Goal: Task Accomplishment & Management: Complete application form

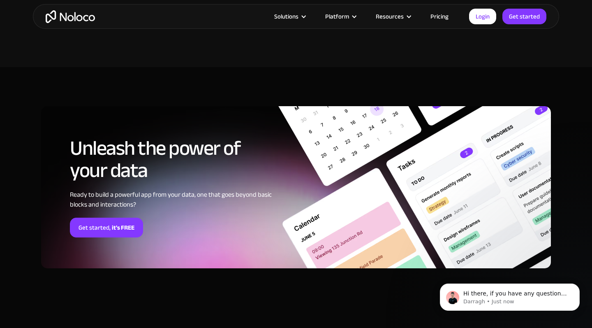
scroll to position [2020, 0]
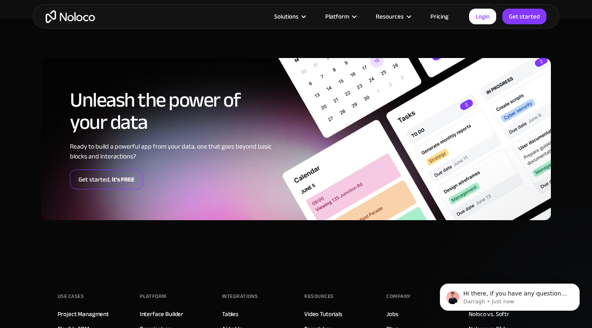
click at [113, 175] on strong "it's FREE" at bounding box center [123, 179] width 23 height 11
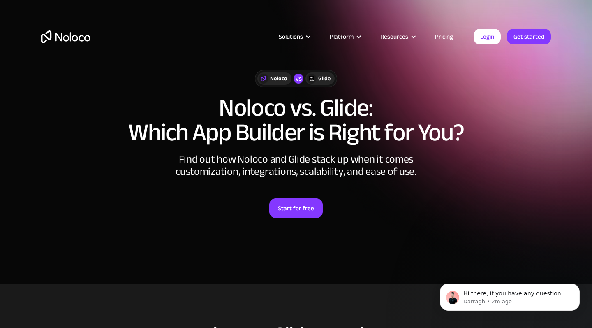
scroll to position [0, 0]
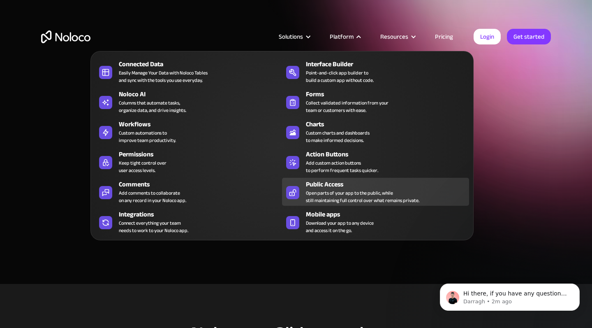
click at [319, 185] on div "Public Access" at bounding box center [389, 184] width 167 height 10
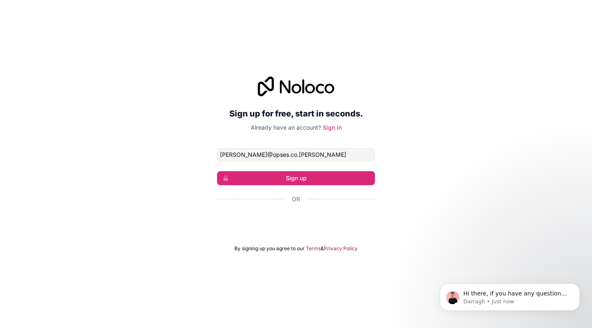
type input "[PERSON_NAME][EMAIL_ADDRESS][DOMAIN_NAME]"
click at [296, 178] on button "Sign up" at bounding box center [296, 178] width 158 height 14
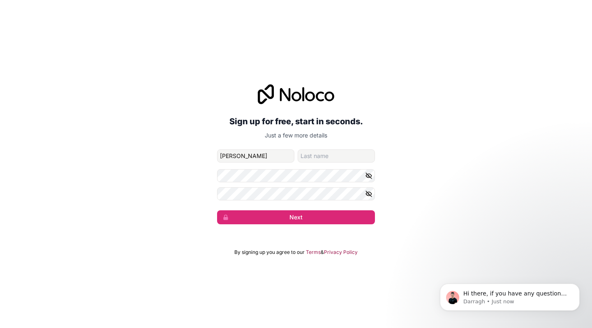
type input "[PERSON_NAME]"
type input "Brewis"
click at [0, 327] on com-1password-button at bounding box center [0, 328] width 0 height 0
click at [284, 217] on button "Next" at bounding box center [296, 217] width 158 height 14
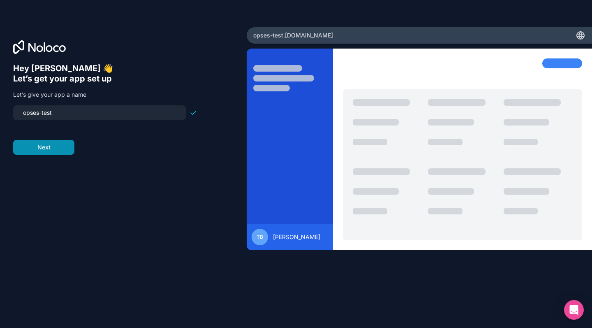
type input "opses-test"
click at [58, 146] on button "Next" at bounding box center [43, 147] width 61 height 15
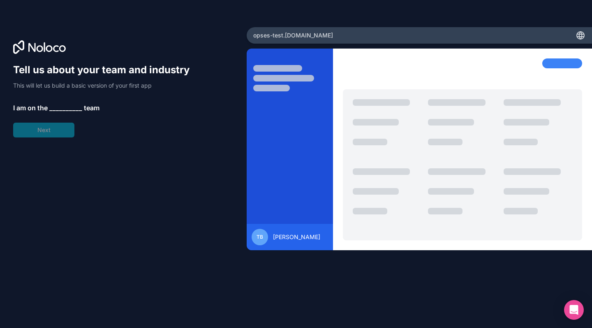
click at [58, 107] on span "__________" at bounding box center [65, 108] width 33 height 10
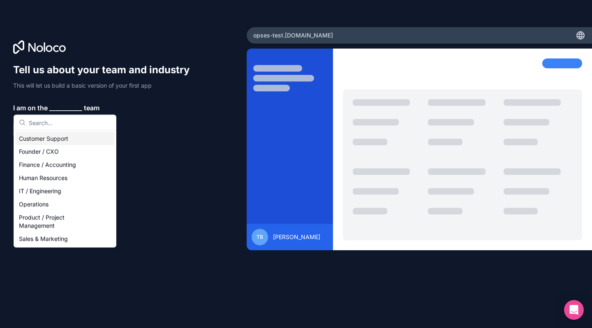
click at [157, 125] on div "Tell us about your team and industry This will let us build a basic version of …" at bounding box center [105, 100] width 184 height 74
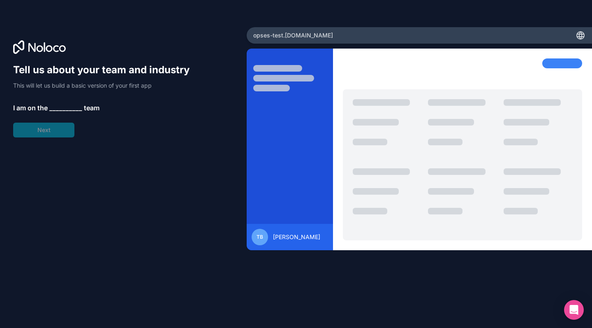
click at [69, 111] on span "__________" at bounding box center [65, 108] width 33 height 10
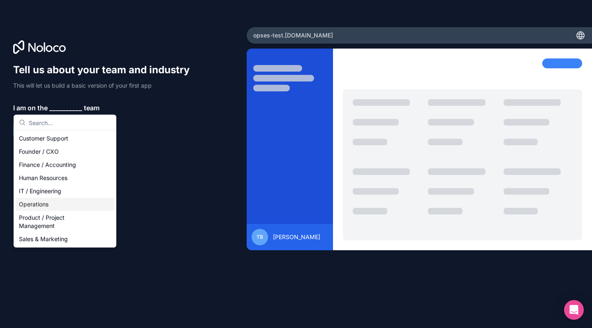
click at [42, 202] on div "Operations" at bounding box center [65, 204] width 99 height 13
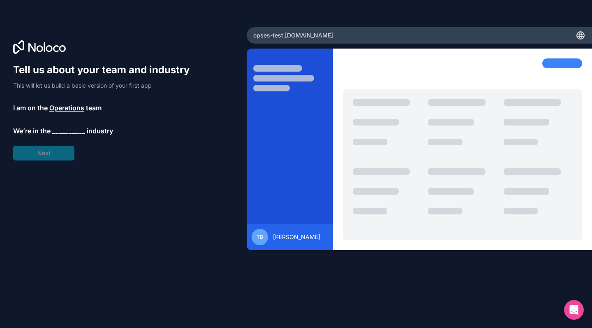
click at [60, 134] on span "__________" at bounding box center [68, 131] width 33 height 10
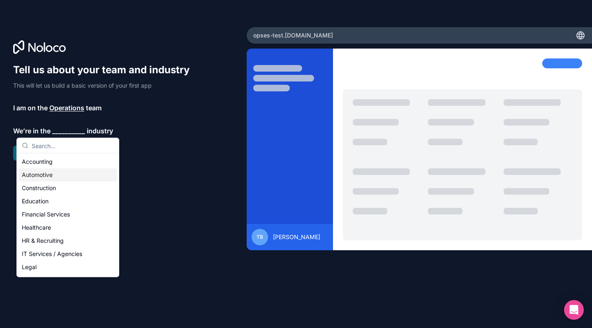
click at [45, 174] on div "Automotive" at bounding box center [68, 174] width 99 height 13
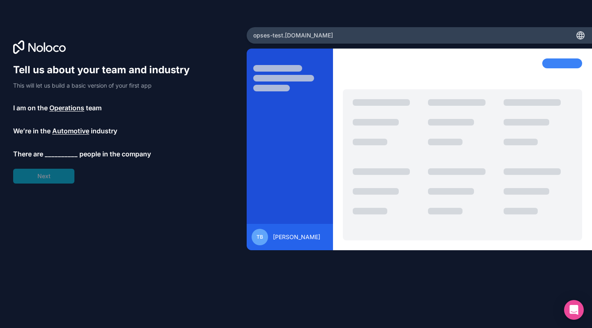
click at [66, 155] on span "__________" at bounding box center [61, 154] width 33 height 10
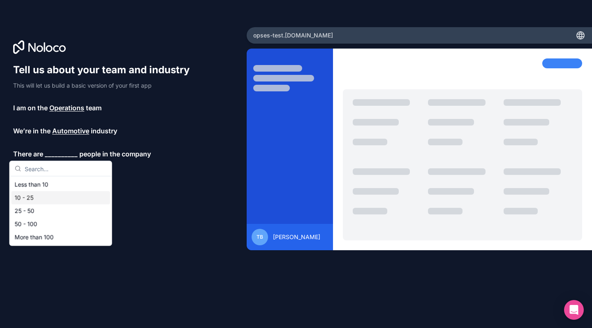
click at [48, 199] on div "10 - 25" at bounding box center [61, 197] width 99 height 13
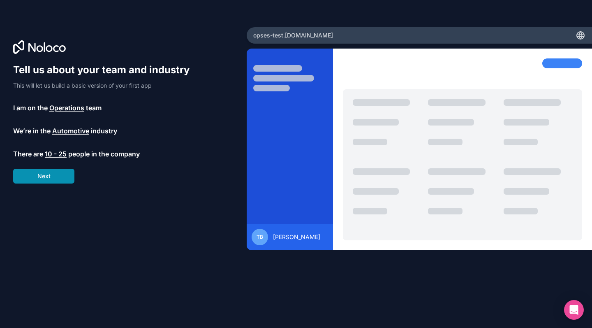
click at [58, 177] on button "Next" at bounding box center [43, 176] width 61 height 15
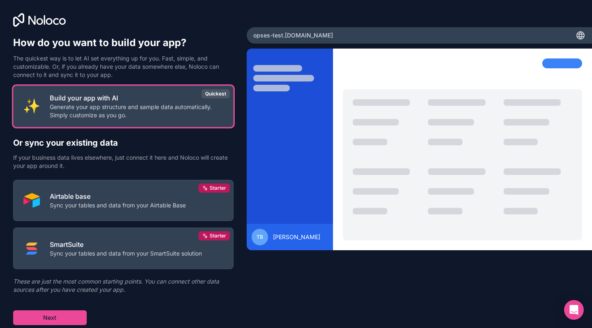
click at [124, 171] on div "Build your app with AI Generate your app structure and sample data automaticall…" at bounding box center [123, 205] width 220 height 239
click at [67, 317] on button "Next" at bounding box center [50, 317] width 74 height 15
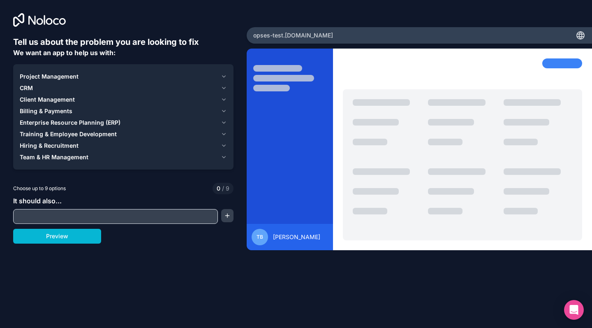
click at [58, 121] on span "Enterprise Resource Planning (ERP)" at bounding box center [70, 122] width 101 height 8
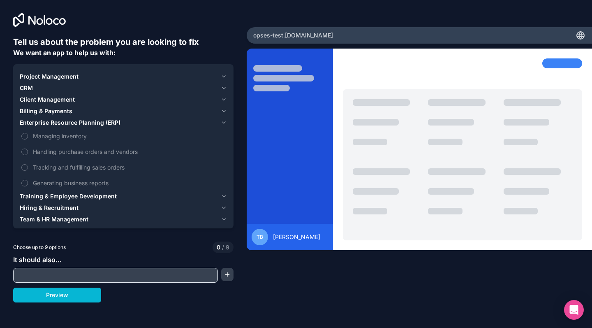
click at [62, 123] on span "Enterprise Resource Planning (ERP)" at bounding box center [70, 122] width 101 height 8
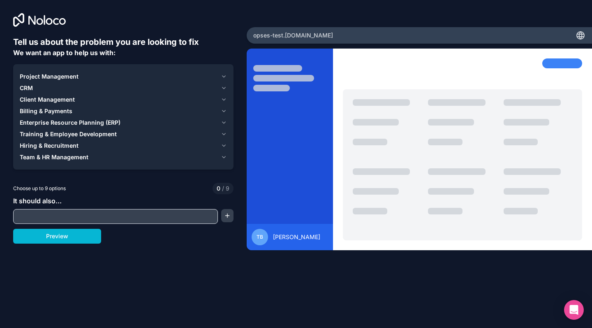
click at [63, 107] on span "Billing & Payments" at bounding box center [46, 111] width 53 height 8
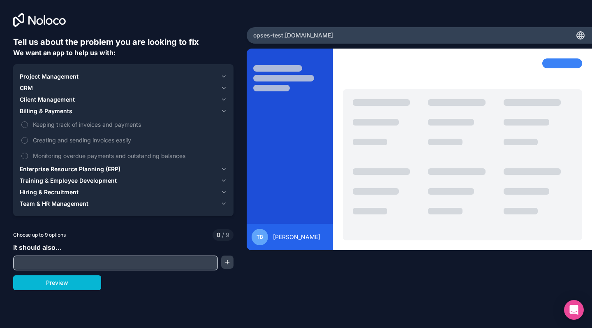
click at [63, 107] on span "Billing & Payments" at bounding box center [46, 111] width 53 height 8
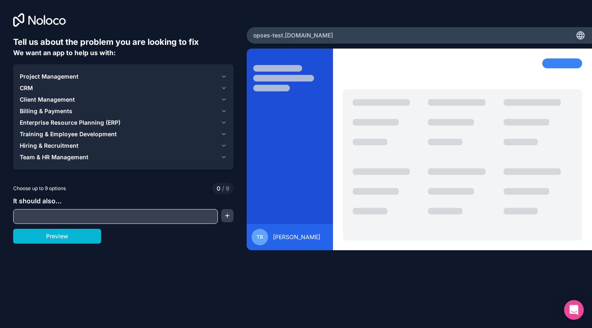
click at [65, 100] on span "Client Management" at bounding box center [47, 99] width 55 height 8
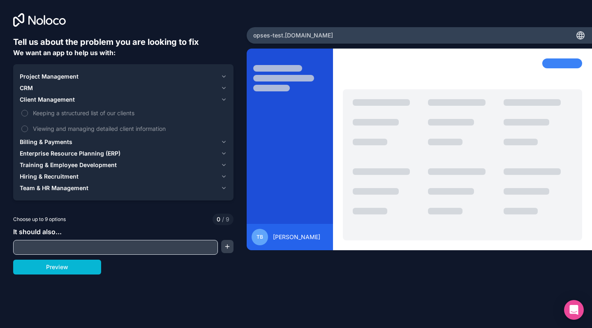
click at [65, 100] on span "Client Management" at bounding box center [47, 99] width 55 height 8
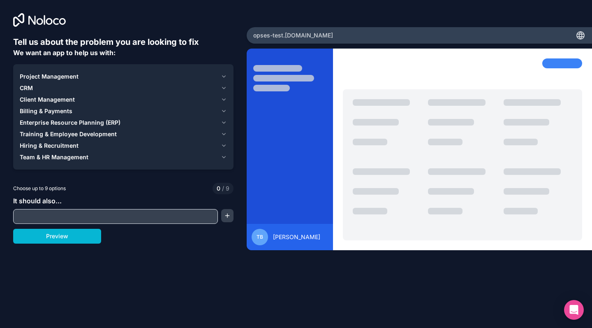
click at [57, 112] on span "Billing & Payments" at bounding box center [46, 111] width 53 height 8
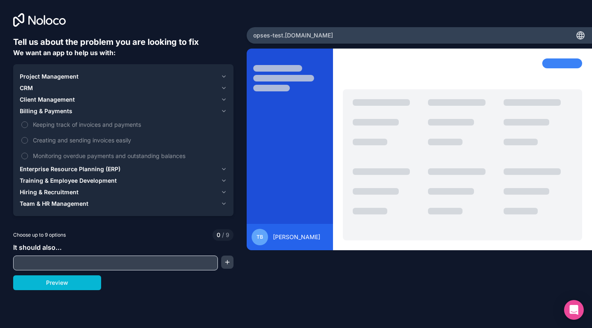
click at [57, 112] on span "Billing & Payments" at bounding box center [46, 111] width 53 height 8
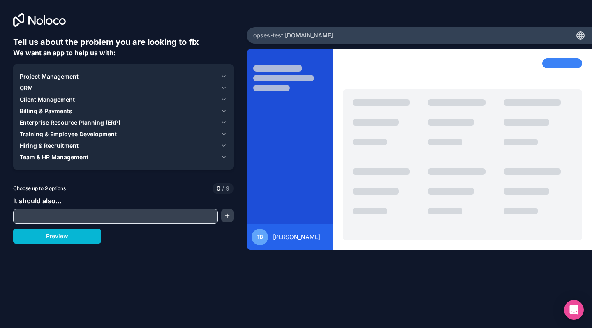
click at [33, 85] on div "CRM" at bounding box center [119, 88] width 198 height 8
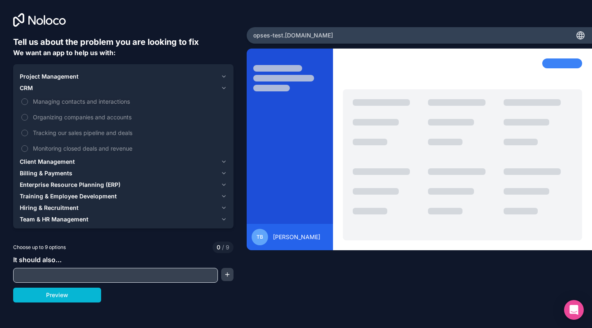
click at [33, 85] on div "CRM" at bounding box center [119, 88] width 198 height 8
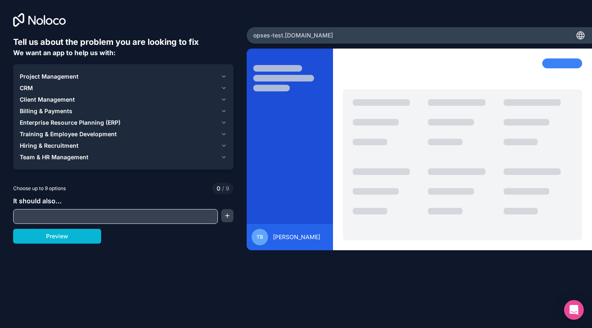
click at [43, 71] on button "Project Management" at bounding box center [123, 77] width 207 height 12
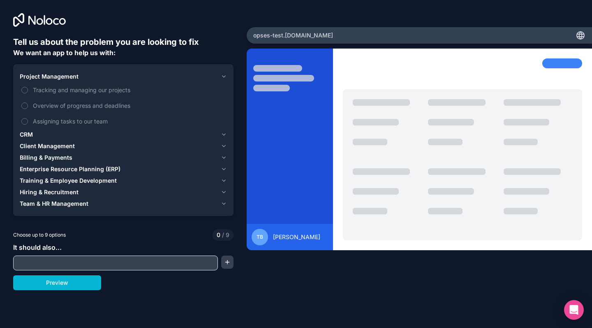
click at [42, 74] on span "Project Management" at bounding box center [49, 76] width 59 height 8
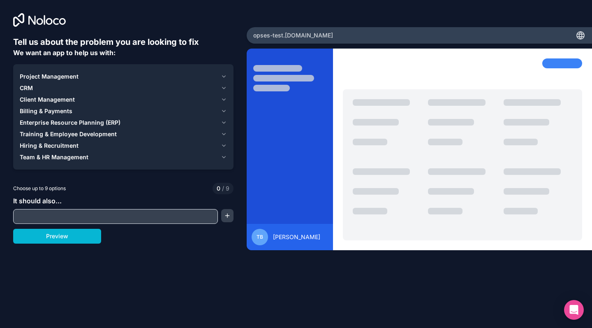
click at [46, 123] on span "Enterprise Resource Planning (ERP)" at bounding box center [70, 122] width 101 height 8
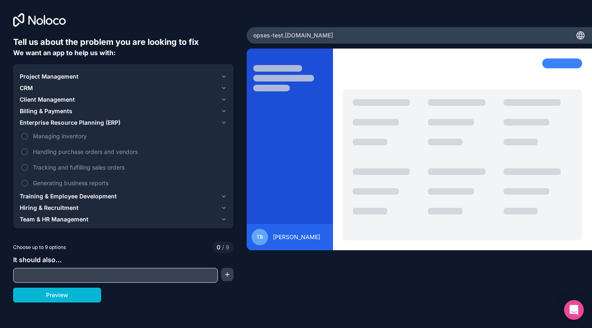
click at [45, 128] on button "Enterprise Resource Planning (ERP)" at bounding box center [123, 123] width 207 height 12
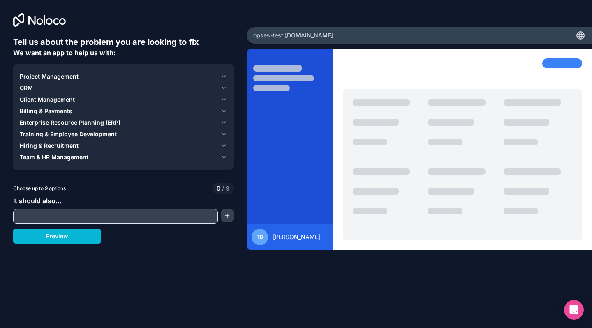
click at [45, 128] on button "Enterprise Resource Planning (ERP)" at bounding box center [123, 123] width 207 height 12
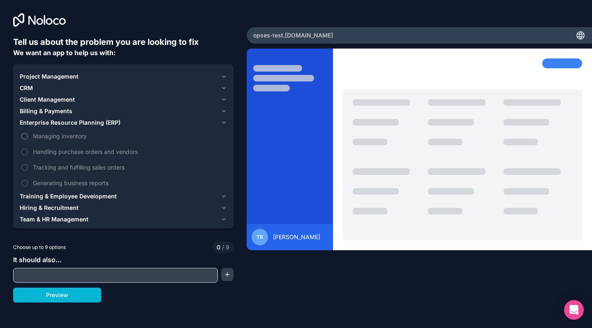
click at [44, 137] on span "Managing inventory" at bounding box center [129, 136] width 192 height 9
click at [28, 137] on button "Managing inventory" at bounding box center [24, 136] width 7 height 7
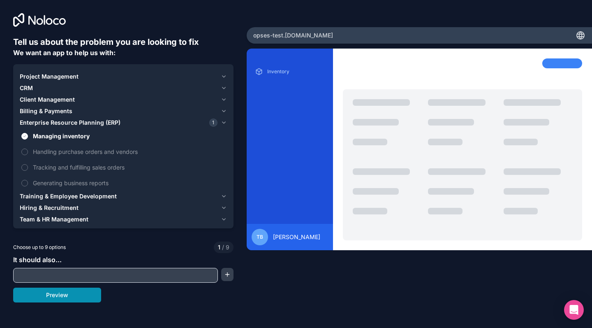
click at [65, 297] on button "Preview" at bounding box center [57, 294] width 88 height 15
click at [69, 183] on span "Generating business reports" at bounding box center [129, 182] width 192 height 9
click at [28, 183] on button "Generating business reports" at bounding box center [24, 183] width 7 height 7
click at [63, 296] on button "Preview" at bounding box center [57, 294] width 88 height 15
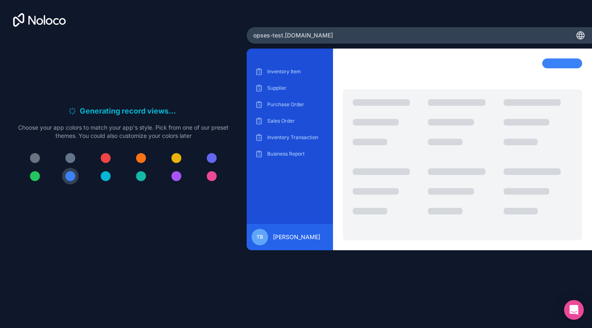
click at [347, 39] on div "opses-test .[DOMAIN_NAME]" at bounding box center [419, 35] width 345 height 16
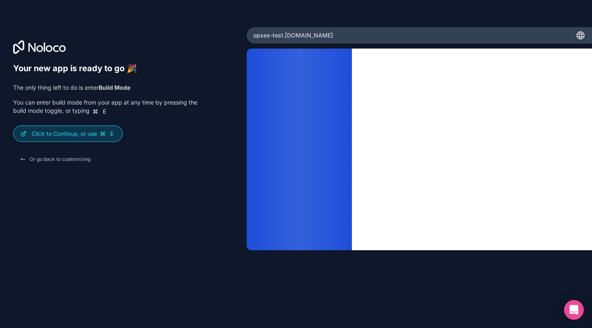
click at [96, 135] on p "Click to Continue, or use E" at bounding box center [74, 134] width 84 height 8
